Goal: Information Seeking & Learning: Find specific fact

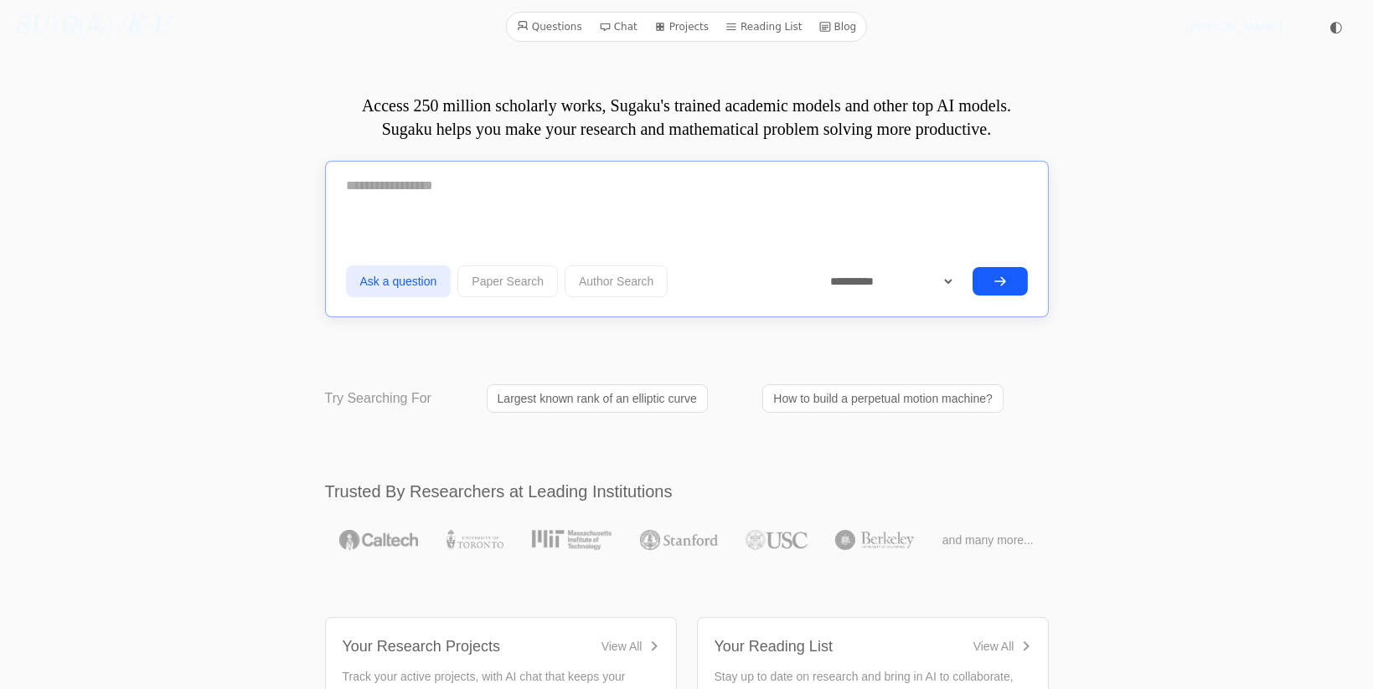
click at [449, 183] on textarea at bounding box center [687, 186] width 682 height 42
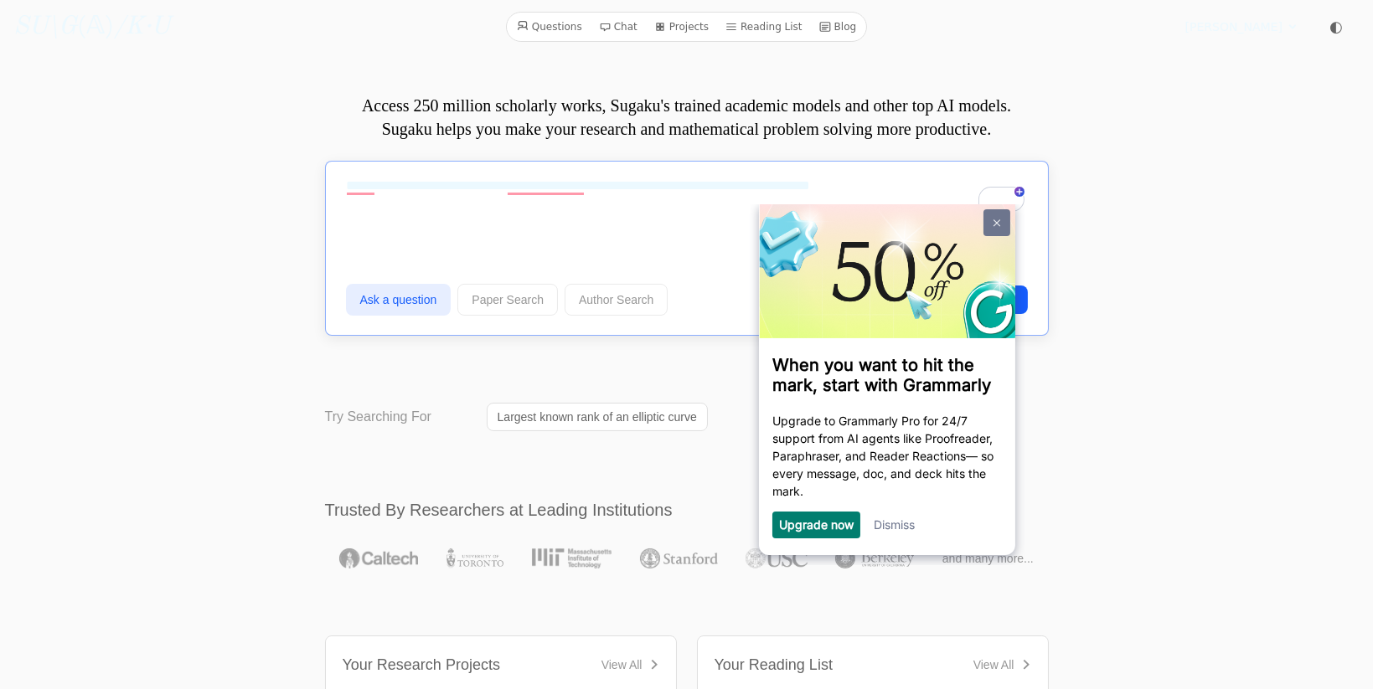
type textarea "**********"
click at [998, 224] on img at bounding box center [996, 223] width 7 height 8
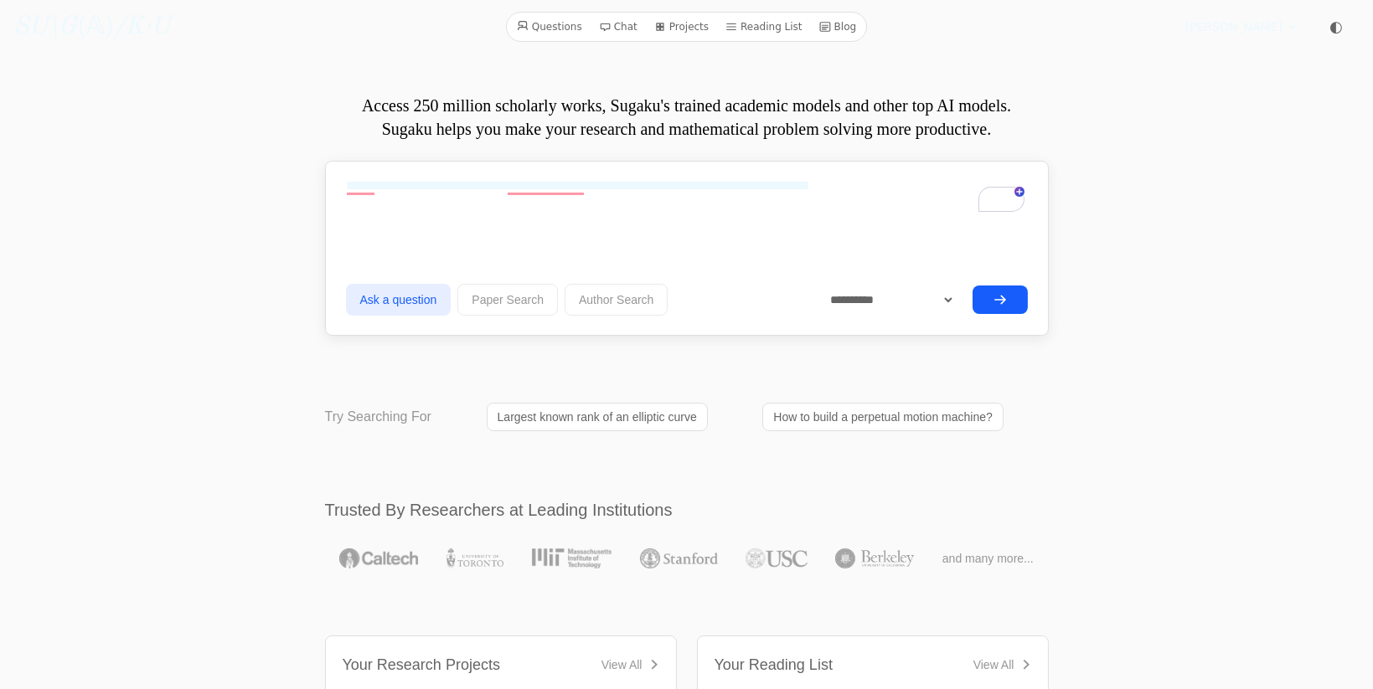
click at [1005, 302] on icon "submit" at bounding box center [999, 299] width 13 height 13
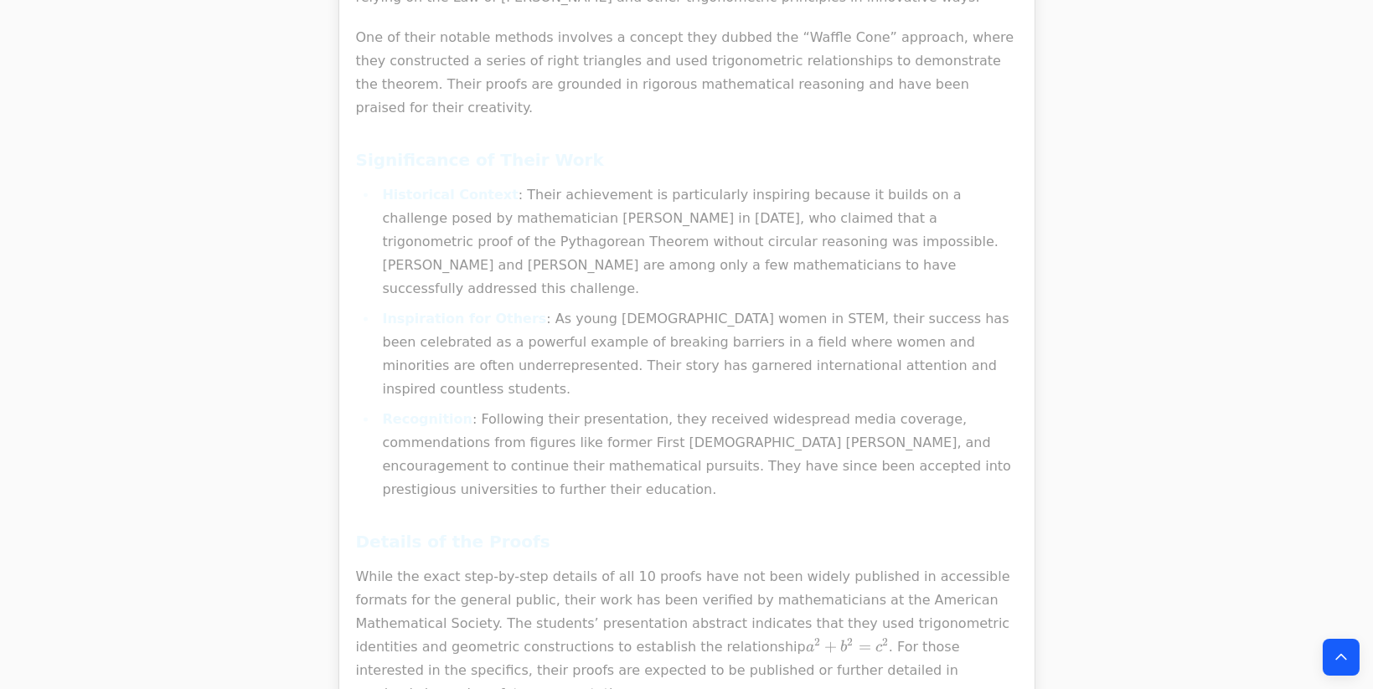
scroll to position [8371, 0]
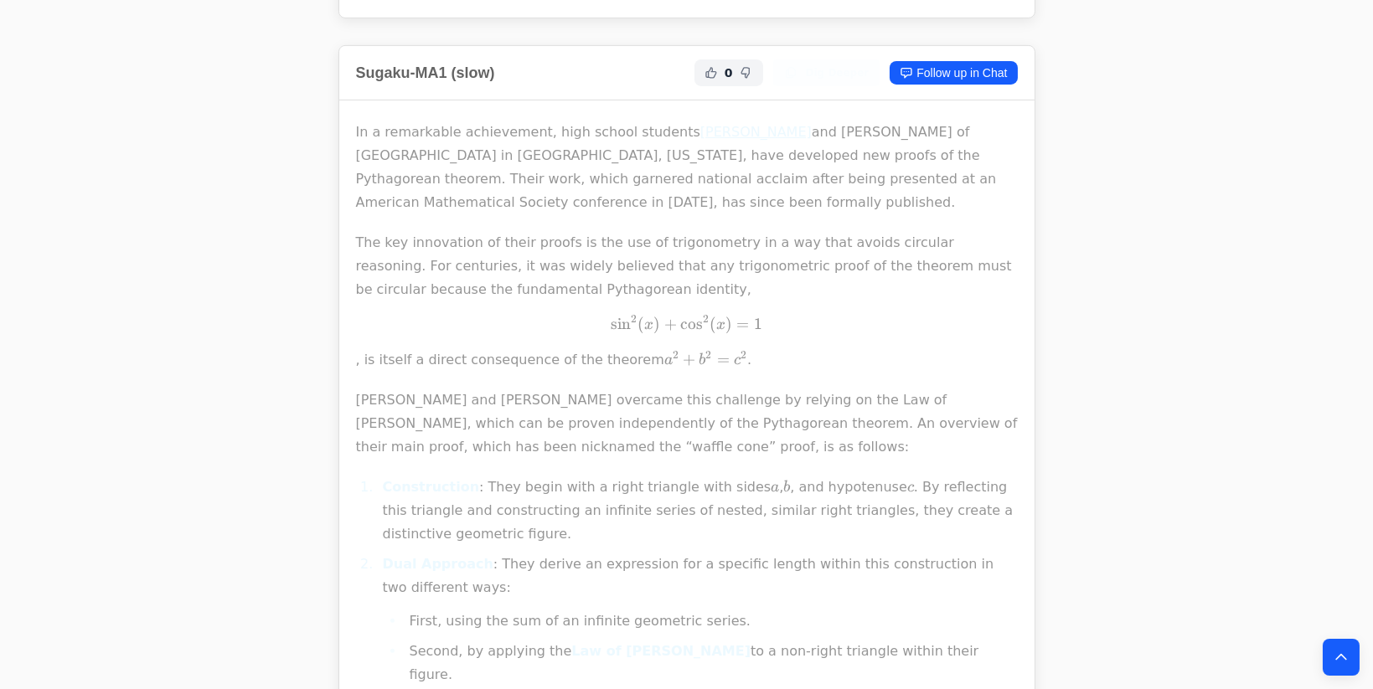
scroll to position [1791, 0]
